Goal: Check status: Check status

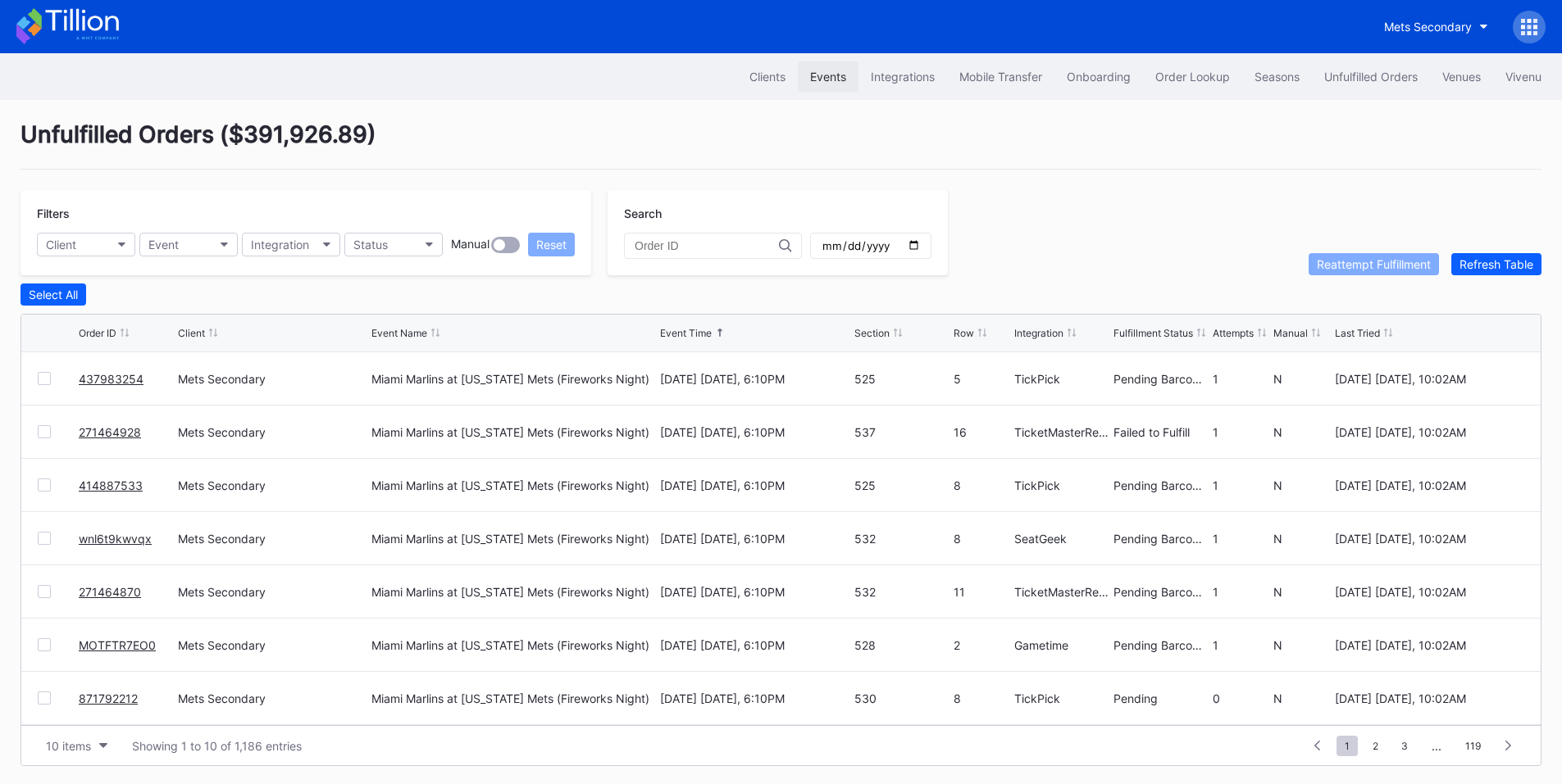
click at [810, 77] on div "Events" at bounding box center [828, 76] width 36 height 14
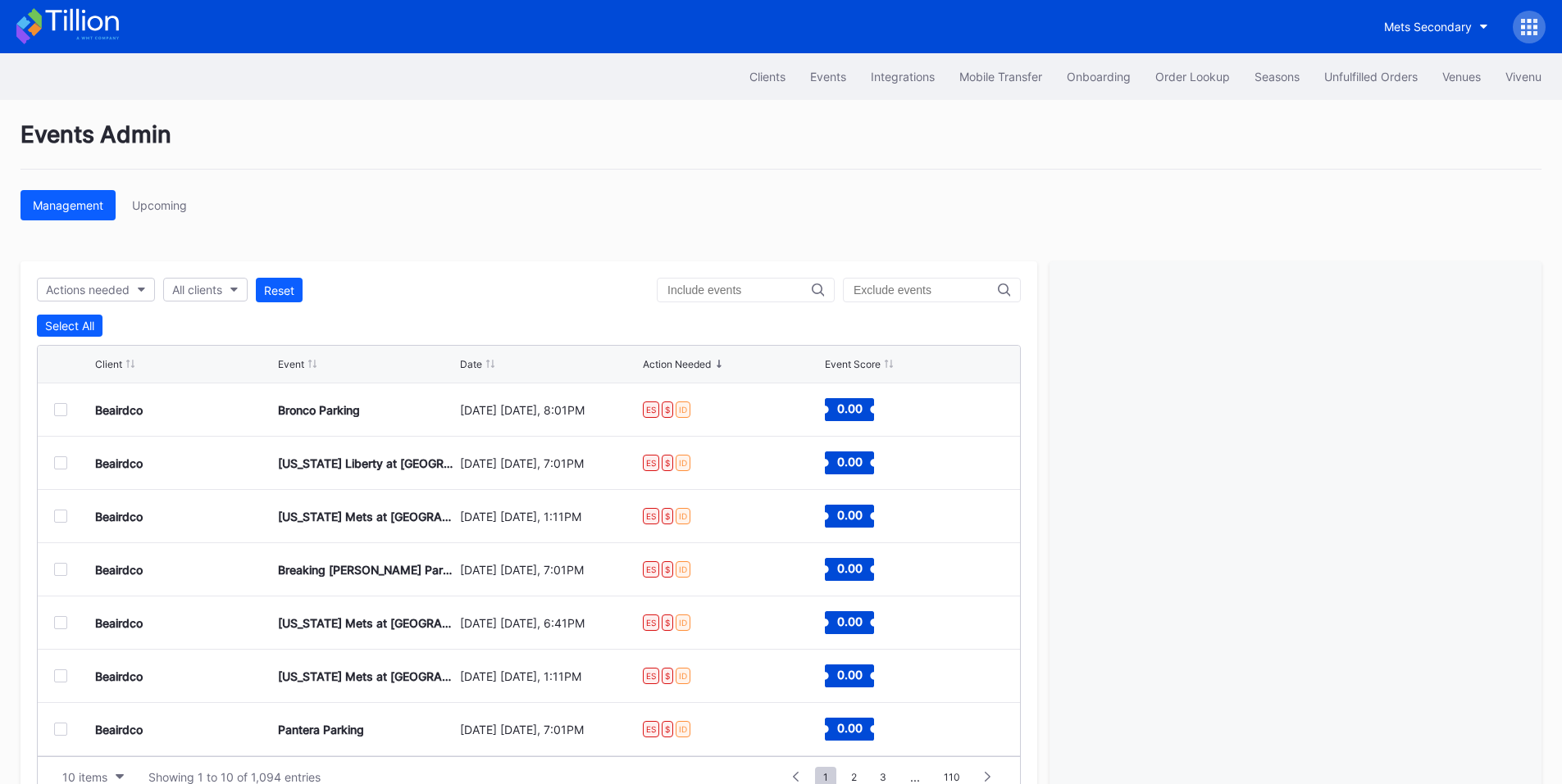
click at [727, 287] on input "text" at bounding box center [739, 291] width 144 height 13
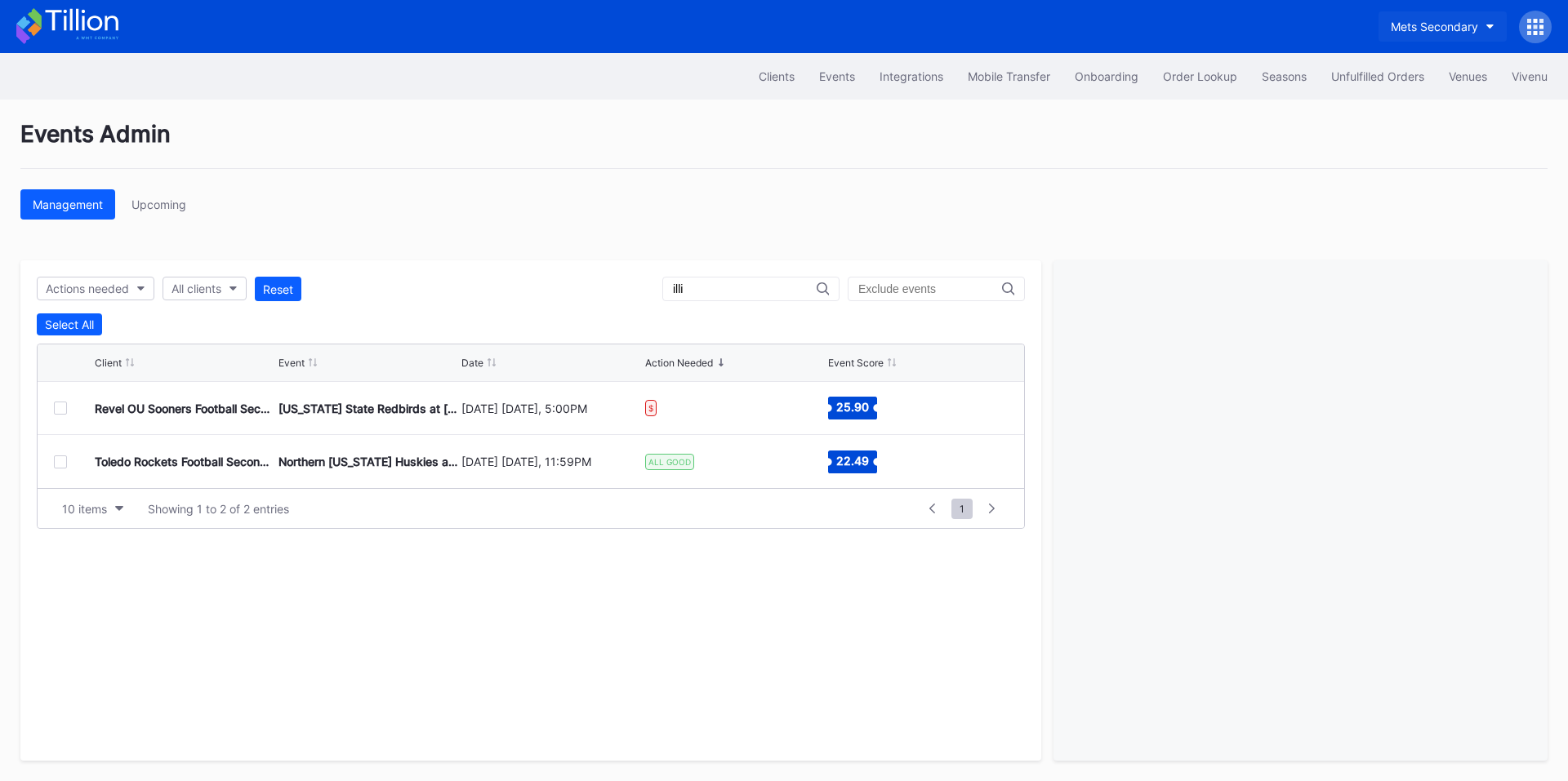
type input "illi"
click at [1427, 36] on button "Mets Secondary" at bounding box center [1442, 27] width 129 height 30
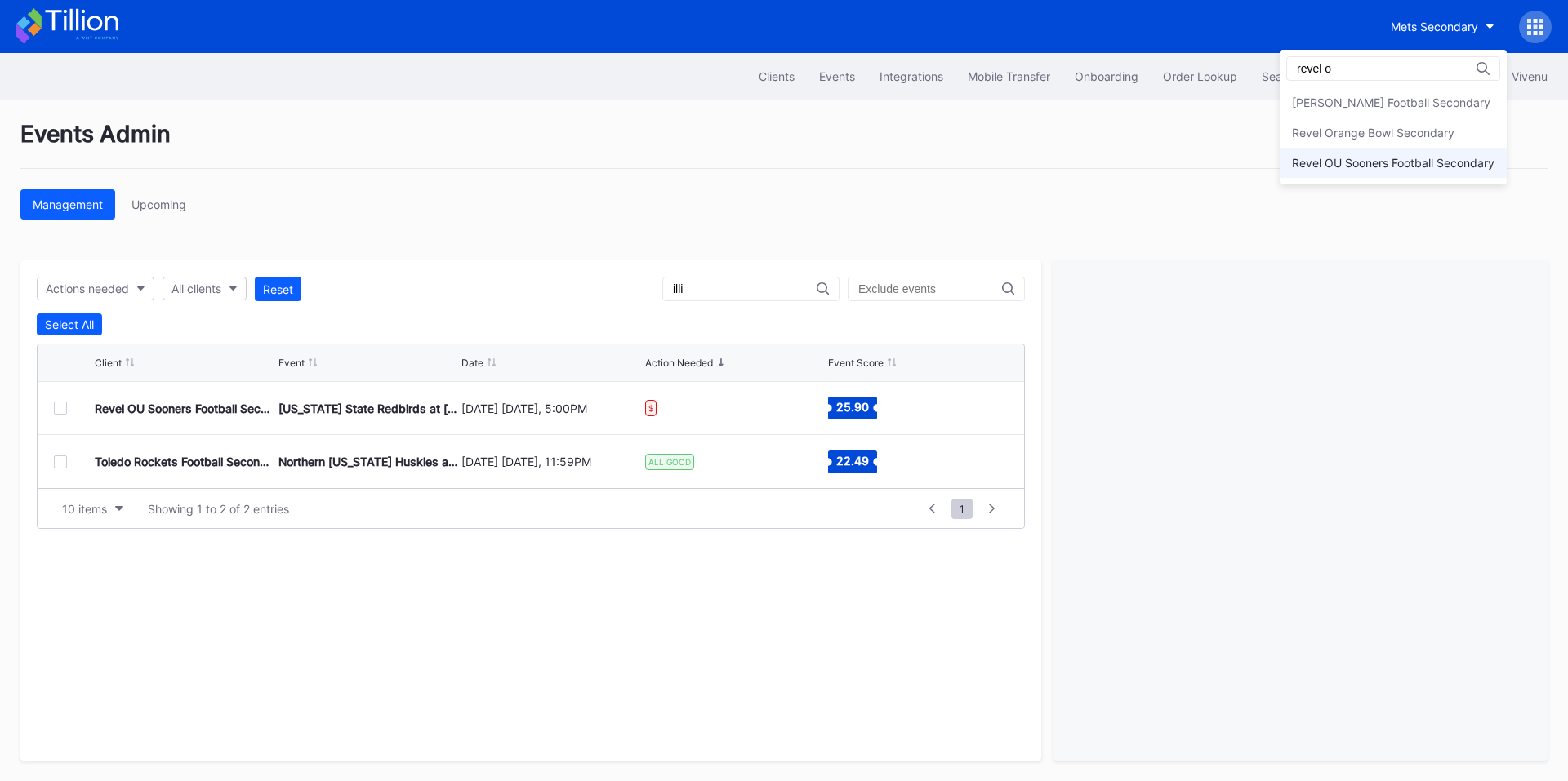
type input "revel o"
click at [1378, 163] on div "Revel OU Sooners Football Secondary" at bounding box center [1393, 163] width 203 height 14
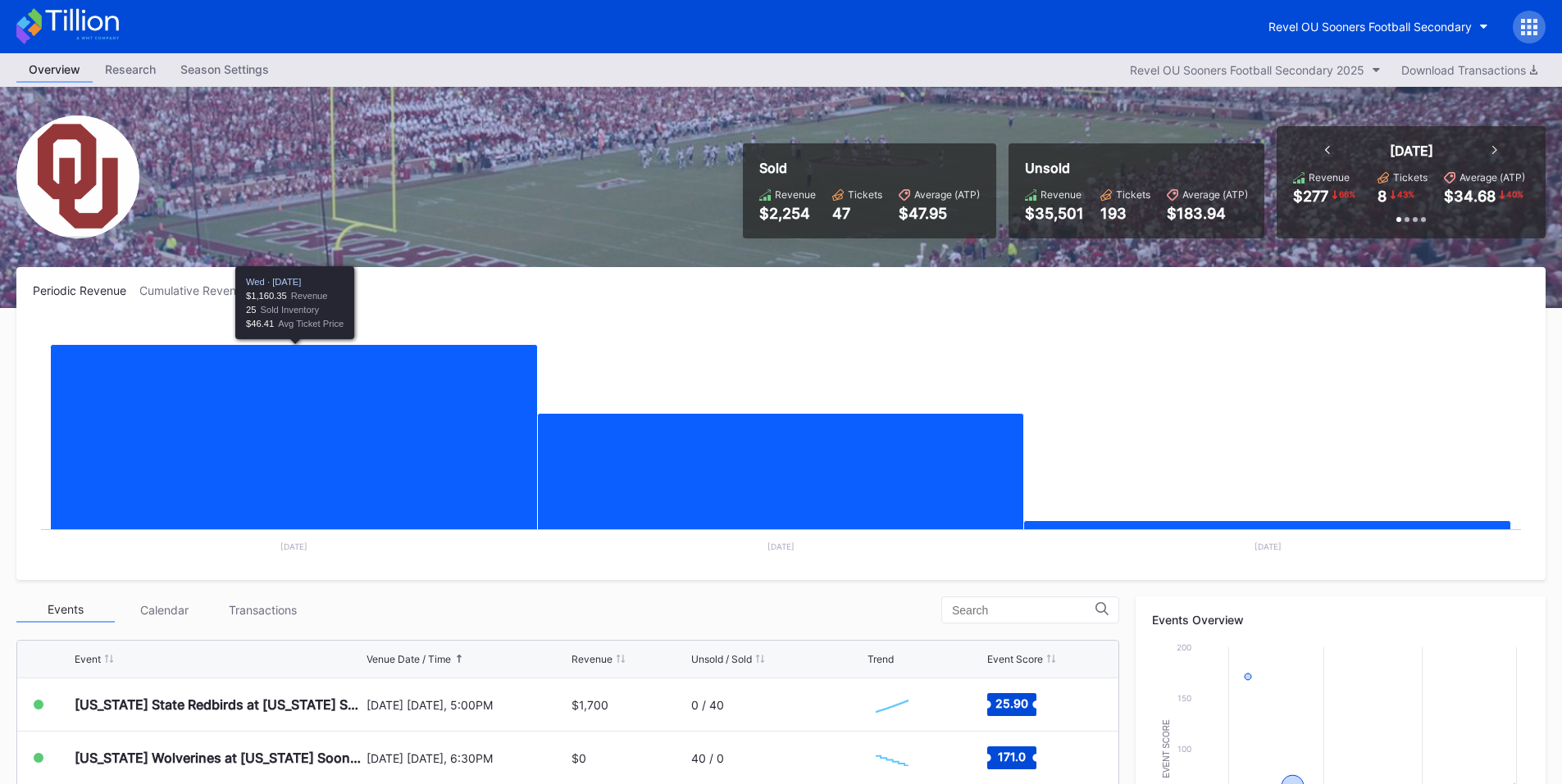
click at [1528, 35] on div at bounding box center [1529, 27] width 33 height 33
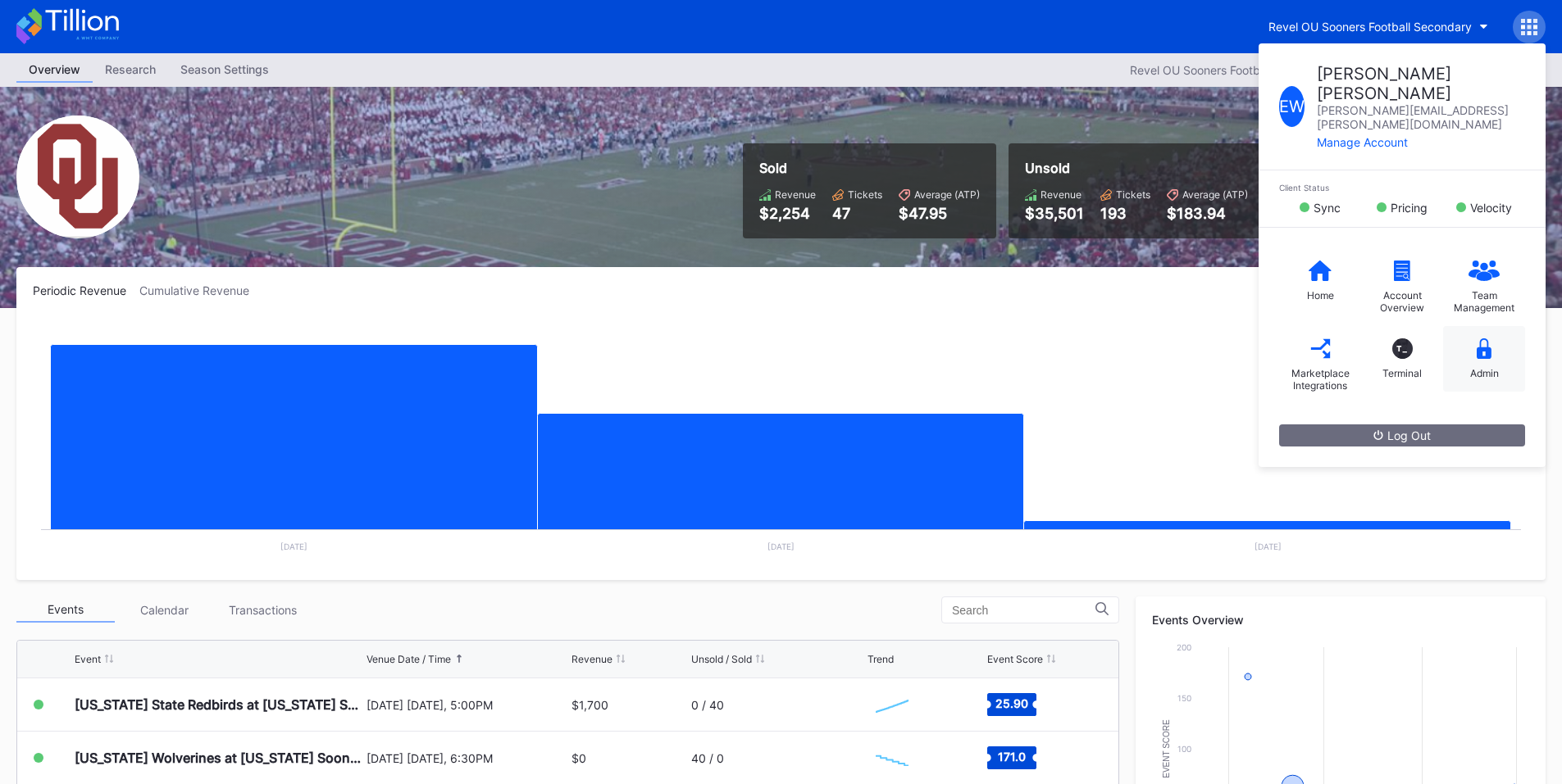
click at [1483, 327] on div "Admin" at bounding box center [1484, 359] width 82 height 66
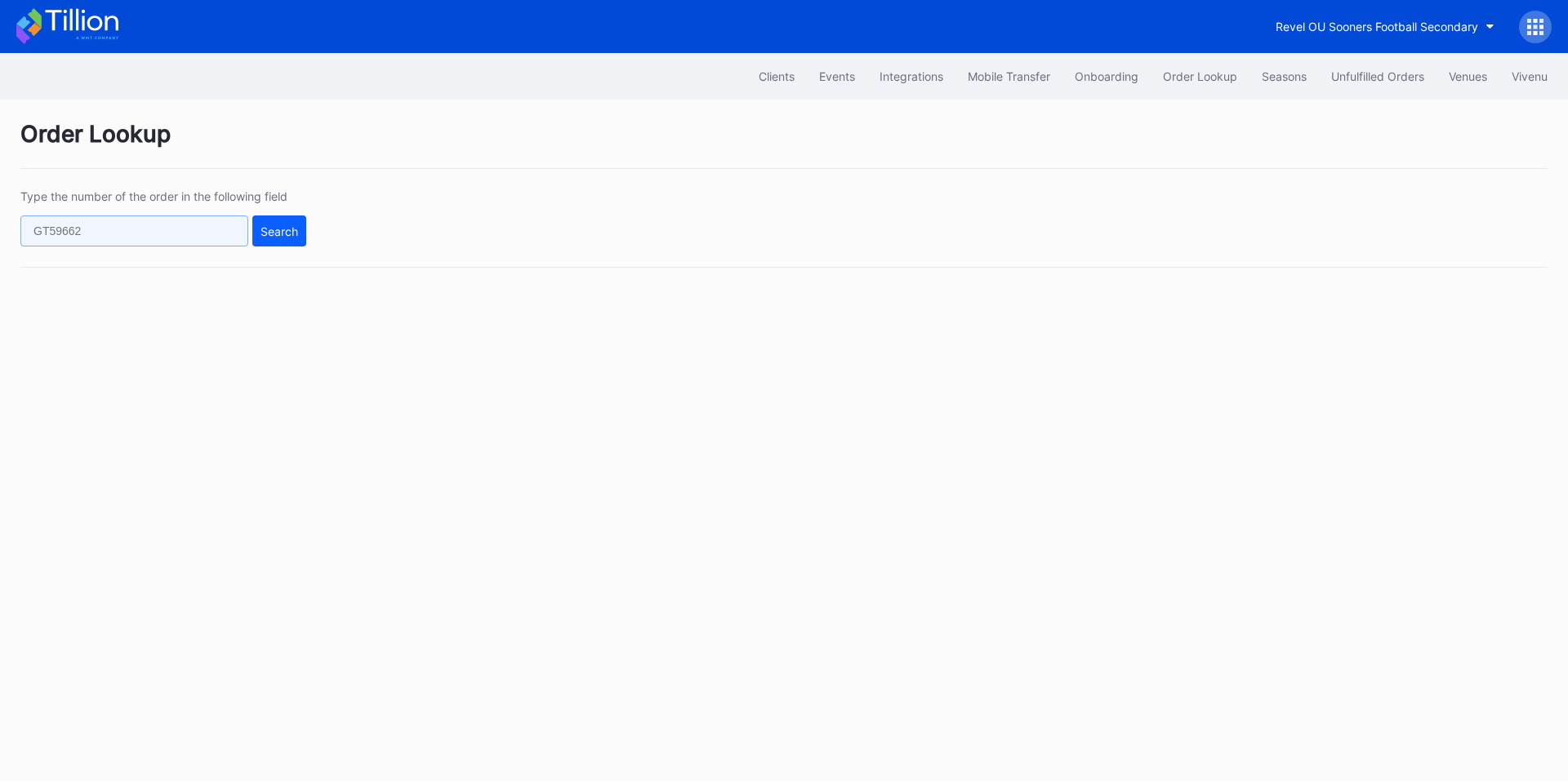
click at [116, 231] on input "text" at bounding box center [133, 230] width 228 height 31
paste input "271429103"
type input "271429103"
click at [276, 232] on div "Search" at bounding box center [278, 231] width 37 height 14
